Goal: Check status: Check status

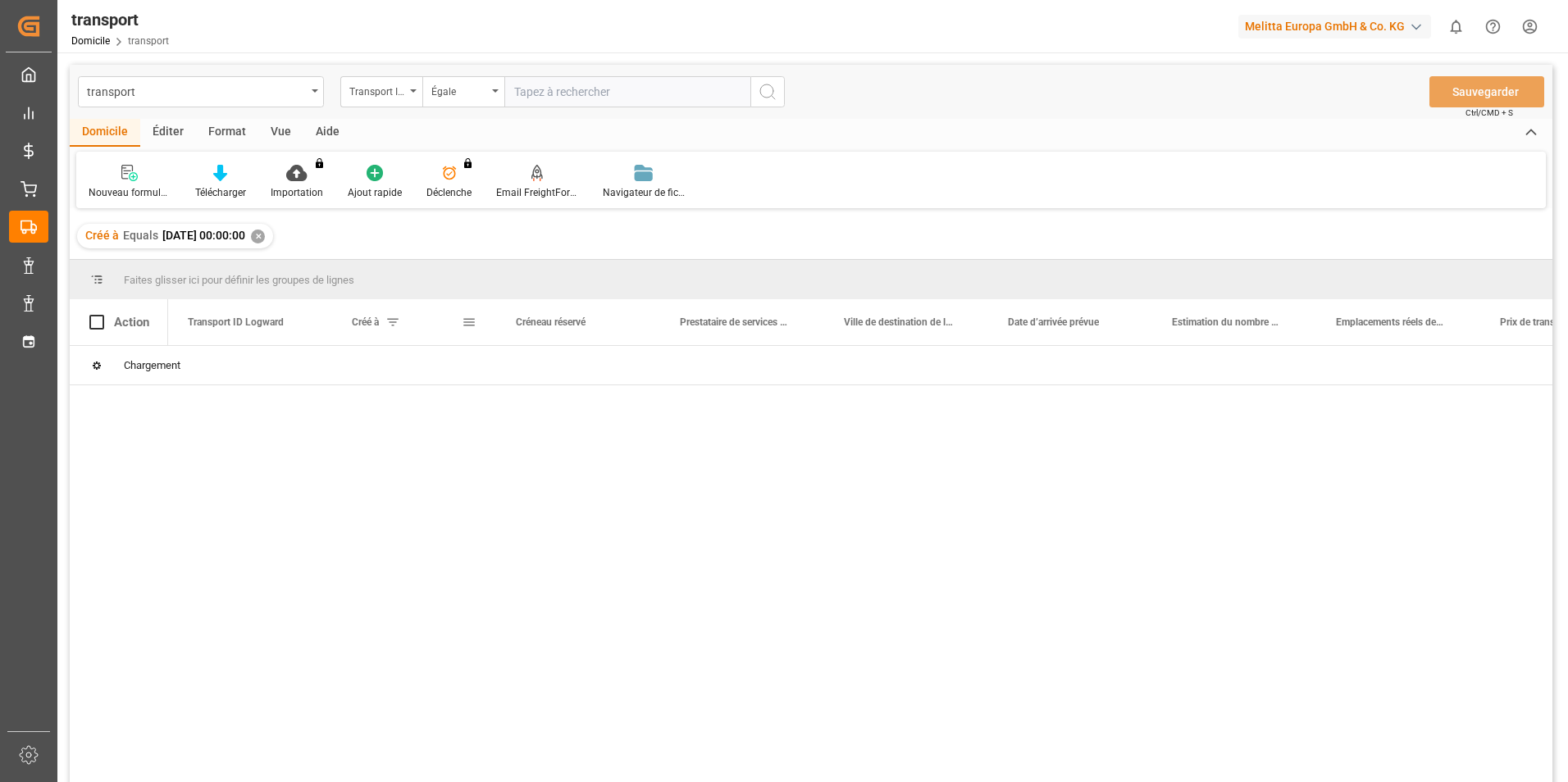
click at [396, 320] on span at bounding box center [392, 322] width 14 height 14
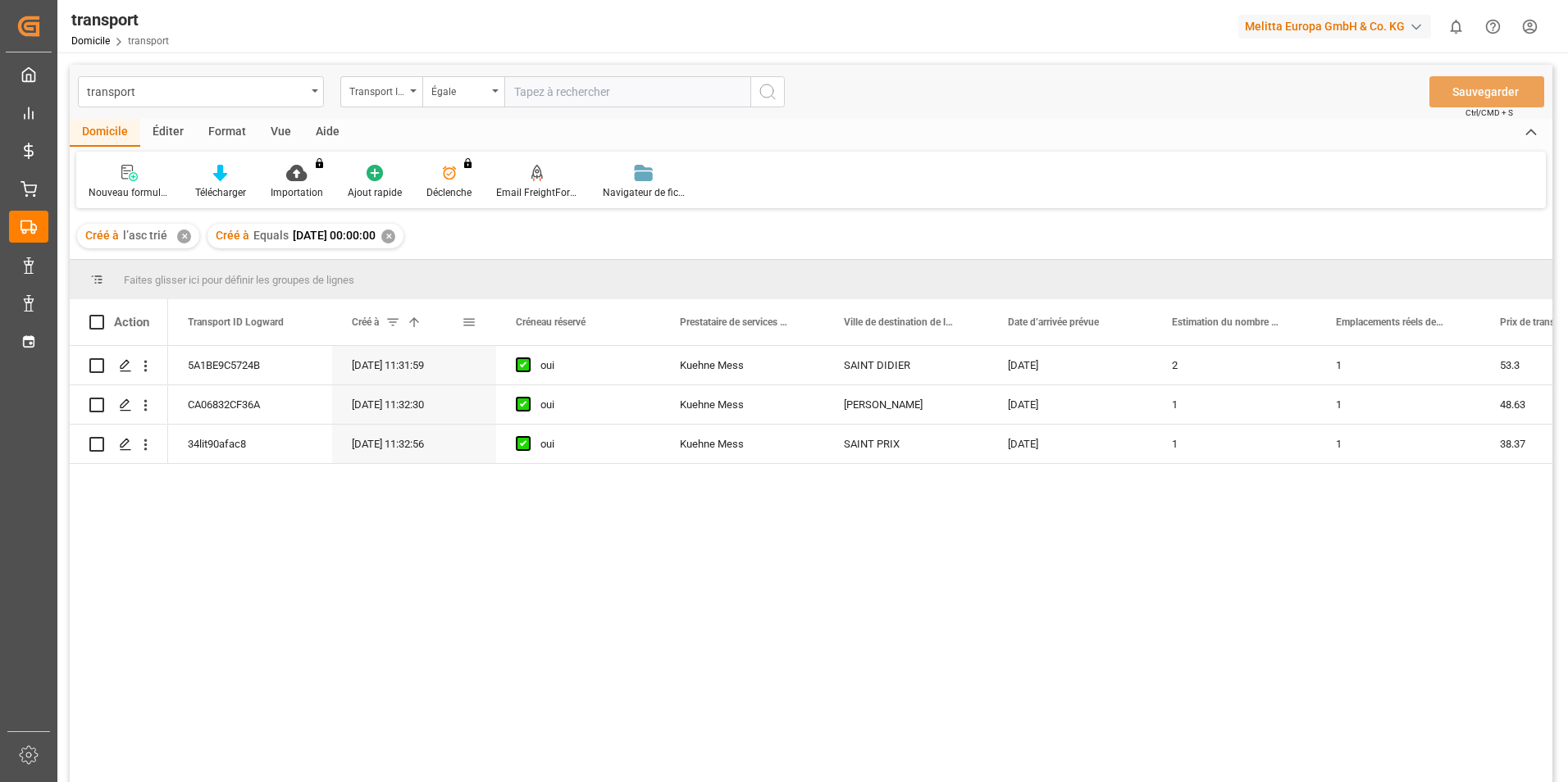
click at [468, 320] on span at bounding box center [468, 322] width 14 height 14
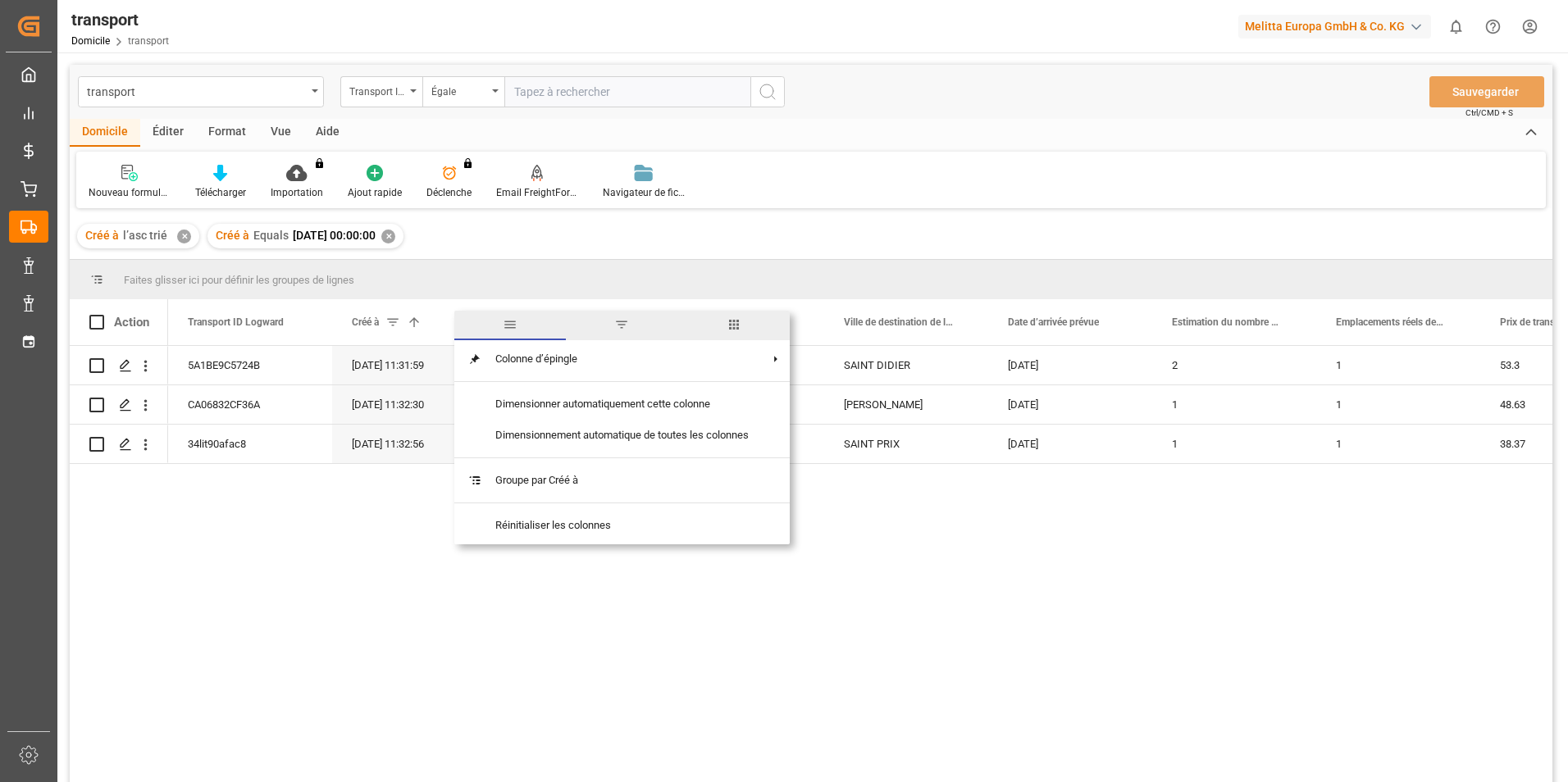
click at [612, 324] on span "filtre" at bounding box center [622, 326] width 112 height 30
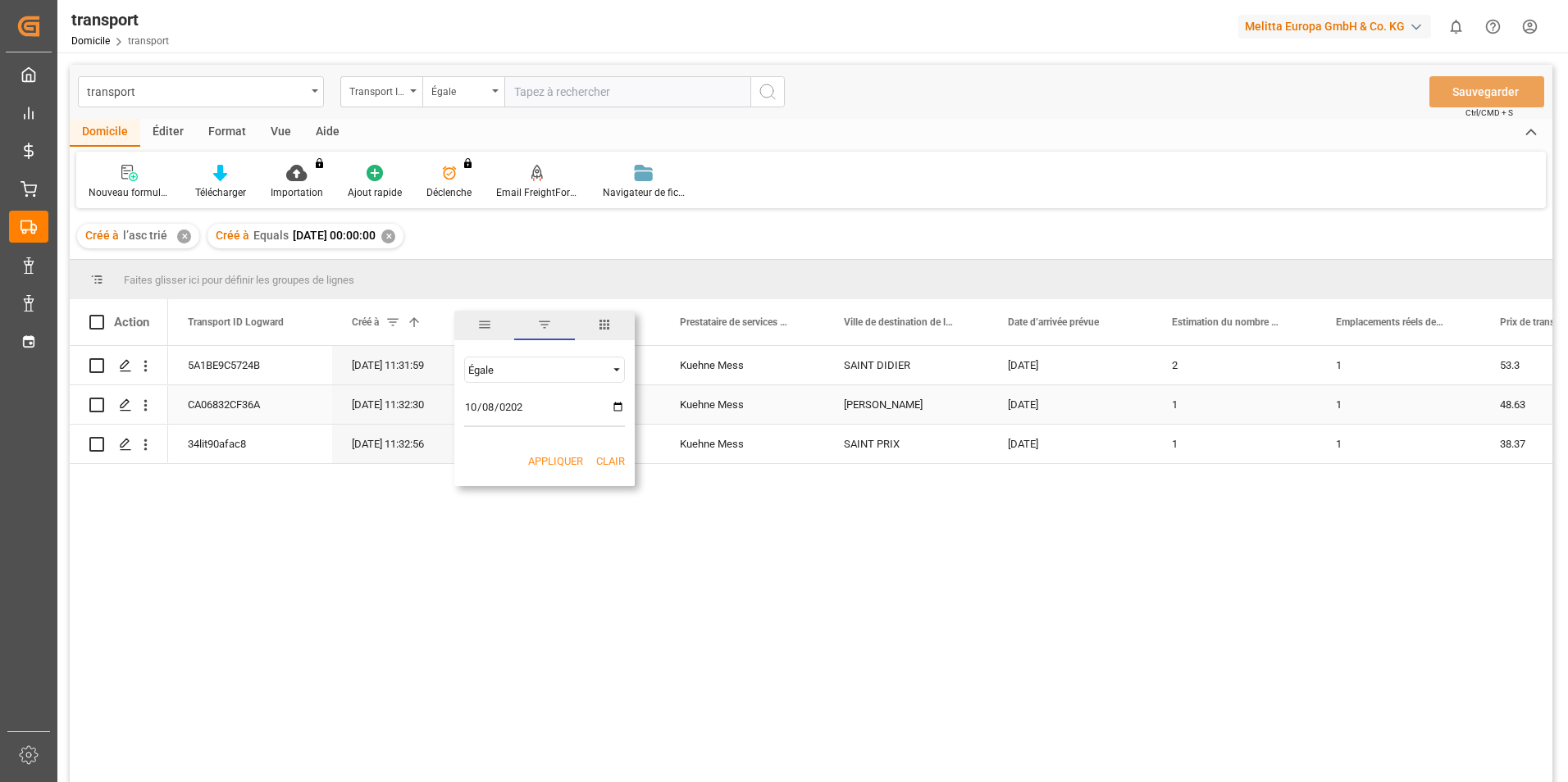
type input "[DATE]"
click at [577, 462] on button "Appliquer" at bounding box center [555, 461] width 55 height 16
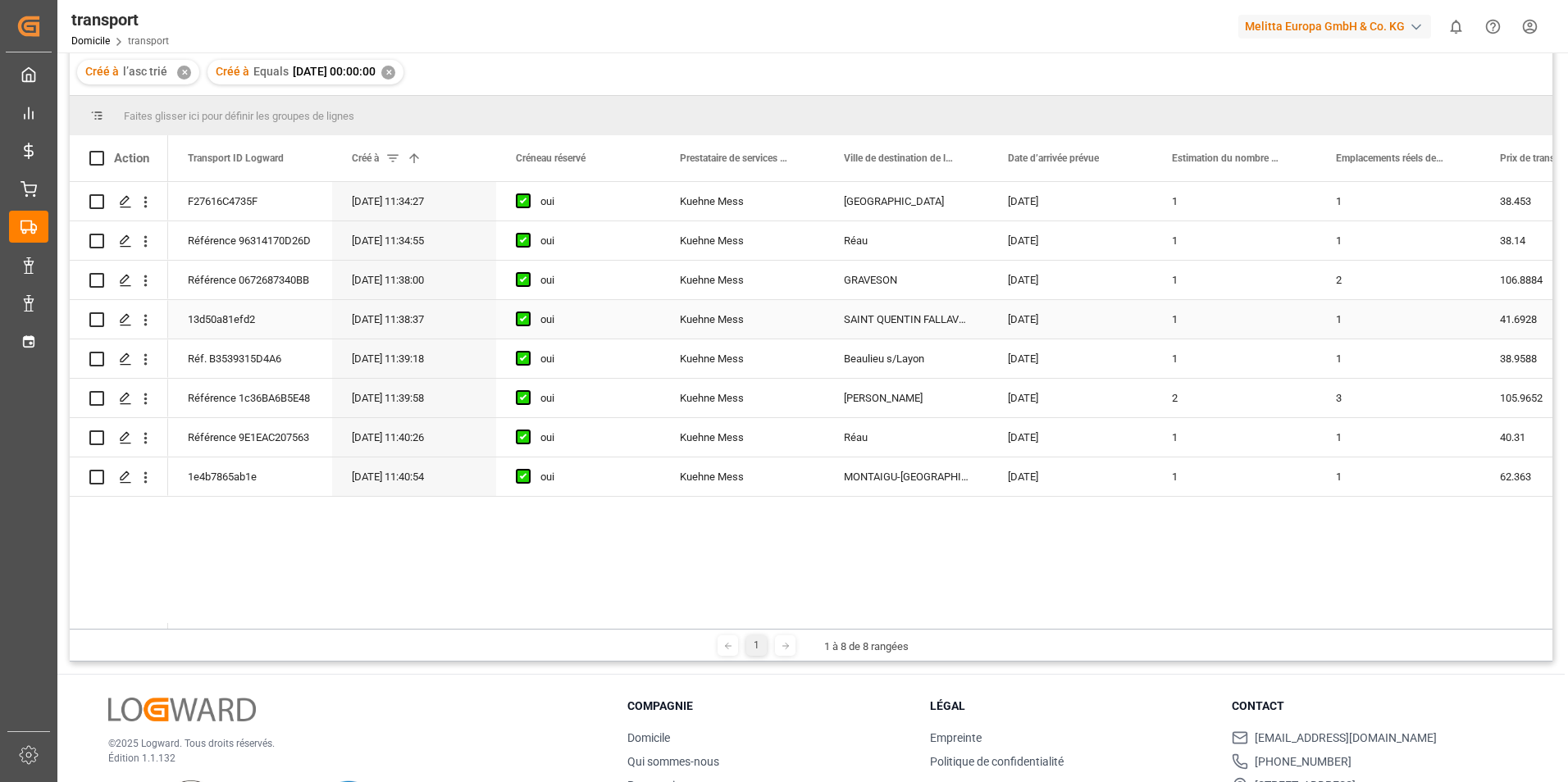
scroll to position [164, 0]
